Goal: Complete application form

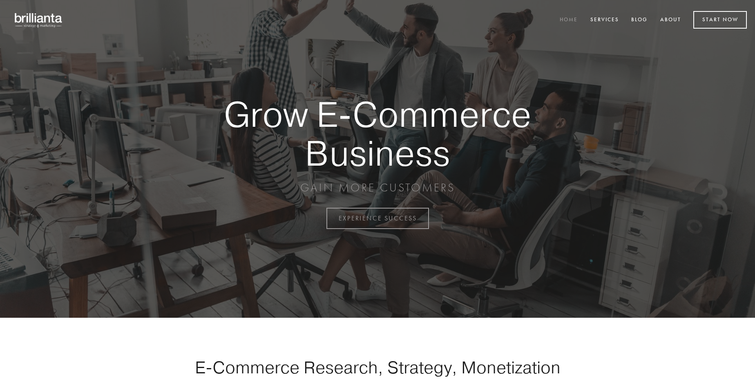
scroll to position [2141, 0]
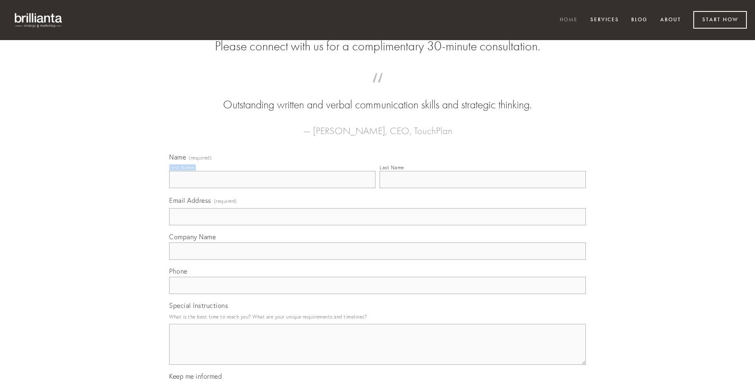
type input "[PERSON_NAME]"
click at [482, 188] on input "Last Name" at bounding box center [482, 179] width 206 height 17
type input "[PERSON_NAME]"
click at [377, 225] on input "Email Address (required)" at bounding box center [377, 216] width 417 height 17
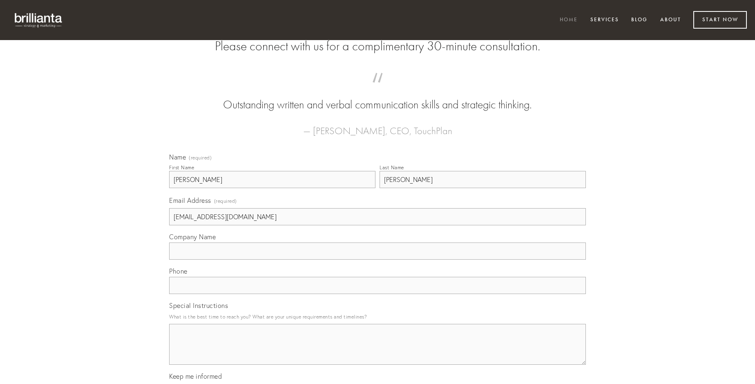
type input "[EMAIL_ADDRESS][DOMAIN_NAME]"
click at [377, 259] on input "Company Name" at bounding box center [377, 250] width 417 height 17
type input "cibus"
click at [377, 294] on input "text" at bounding box center [377, 285] width 417 height 17
click at [377, 351] on textarea "Special Instructions" at bounding box center [377, 344] width 417 height 41
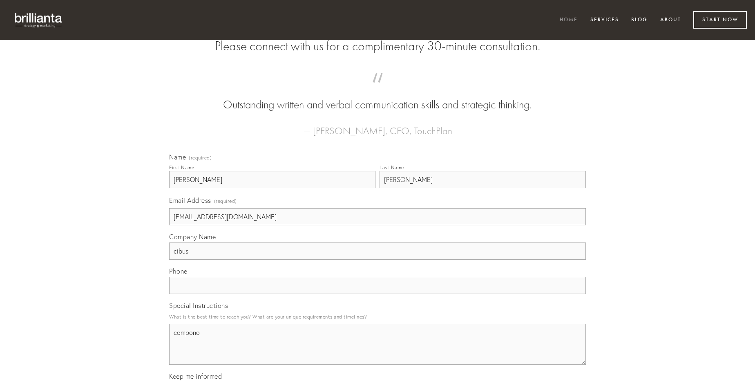
type textarea "compono"
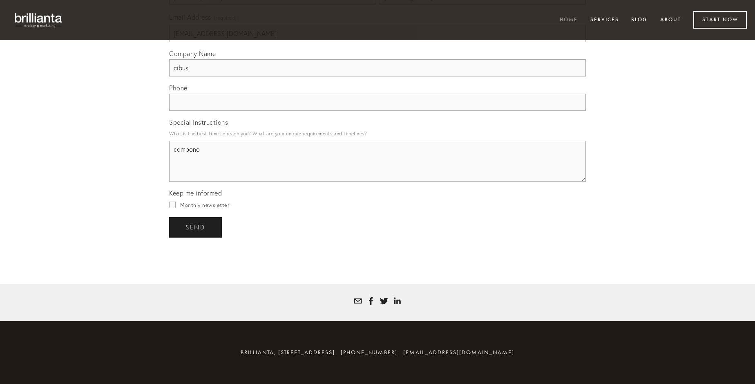
click at [196, 227] on span "send" at bounding box center [195, 226] width 20 height 7
